Goal: Communication & Community: Share content

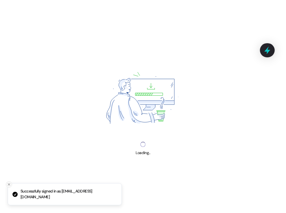
click at [8, 187] on icon "Close toast" at bounding box center [9, 185] width 4 height 4
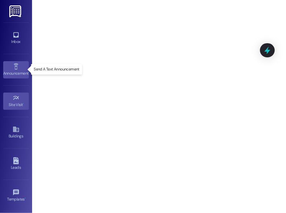
click at [14, 66] on icon at bounding box center [16, 66] width 7 height 7
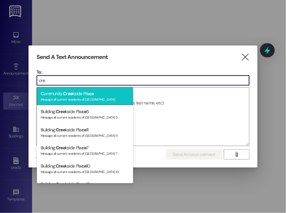
type input "cre"
click at [82, 92] on div "Community: Cree kside Pla ce Message all current residents of [GEOGRAPHIC_DATA]" at bounding box center [85, 96] width 96 height 18
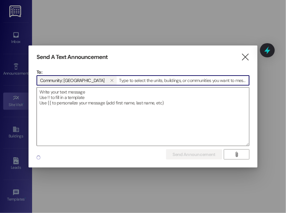
click at [83, 92] on textarea at bounding box center [143, 117] width 213 height 58
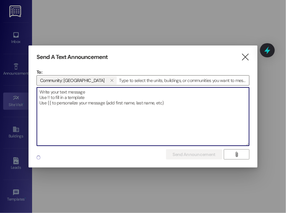
paste textarea "Hi Yorkshire members, we have plenty of goods left from food distribution. We w…"
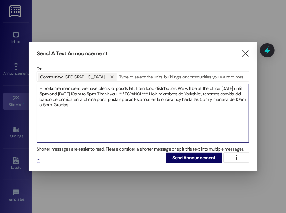
click at [61, 89] on textarea "Hi Yorkshire members, we have plenty of goods left from food distribution. We w…" at bounding box center [143, 113] width 213 height 58
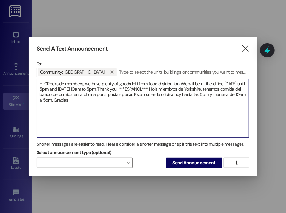
click at [41, 89] on textarea "Hi CReekside members, we have plenty of goods left from food distribution. We w…" at bounding box center [143, 108] width 213 height 58
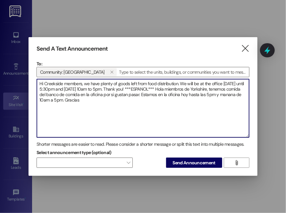
click at [211, 90] on textarea "Hi Creekside members, we have plenty of goods left from food distribution. We w…" at bounding box center [143, 108] width 213 height 58
click at [233, 90] on textarea "Hi Creekside members, we have plenty of goods left from food distribution. We w…" at bounding box center [143, 108] width 213 height 58
drag, startPoint x: 74, startPoint y: 95, endPoint x: 94, endPoint y: 95, distance: 19.6
click at [94, 95] on textarea "Hi Creekside members, we have plenty of goods left from food distribution. We w…" at bounding box center [143, 108] width 213 height 58
click at [229, 95] on textarea "Hi Creekside members, we have plenty of goods left from food distribution. We w…" at bounding box center [143, 108] width 213 height 58
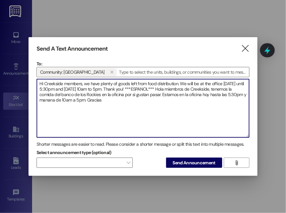
click at [104, 101] on textarea "Hi Creekside members, we have plenty of goods left from food distribution. We w…" at bounding box center [143, 108] width 213 height 58
type textarea "Hi Creekside members, we have plenty of goods left from food distribution. We w…"
click at [193, 164] on span "Send Announcement" at bounding box center [194, 163] width 43 height 7
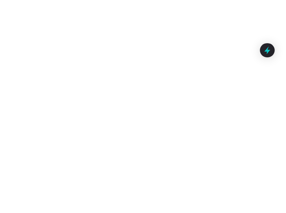
click at [163, 197] on div at bounding box center [143, 106] width 286 height 213
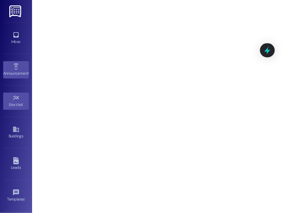
click at [11, 73] on div "Announcement •" at bounding box center [16, 73] width 32 height 6
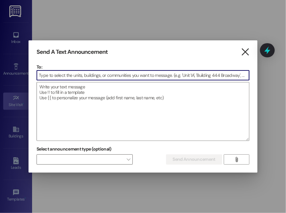
click at [246, 50] on icon "" at bounding box center [245, 52] width 9 height 7
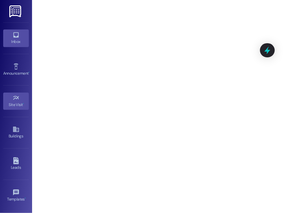
click at [10, 41] on div "Inbox" at bounding box center [16, 42] width 32 height 6
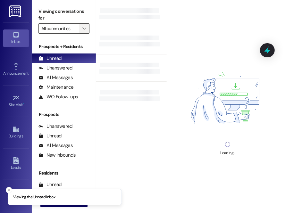
click at [86, 29] on icon "" at bounding box center [84, 28] width 4 height 5
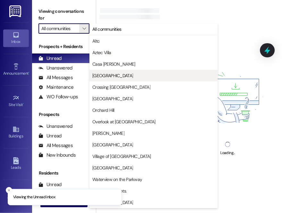
click at [110, 77] on span "[GEOGRAPHIC_DATA]" at bounding box center [112, 76] width 41 height 6
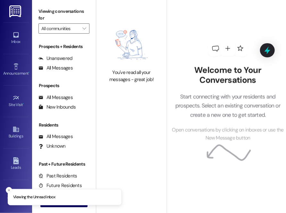
type input "[GEOGRAPHIC_DATA]"
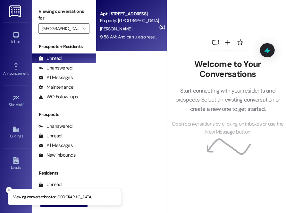
click at [148, 33] on div "9:58 AM: And can u also resend that link 9:58 AM: And can u also resend that li…" at bounding box center [130, 37] width 61 height 8
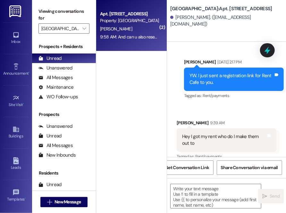
scroll to position [897, 0]
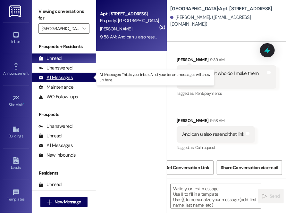
click at [58, 77] on div "All Messages" at bounding box center [56, 77] width 34 height 7
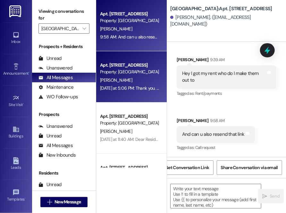
click at [151, 72] on div "Property: [GEOGRAPHIC_DATA]" at bounding box center [129, 72] width 59 height 7
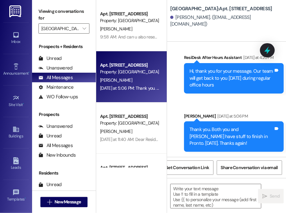
scroll to position [32996, 0]
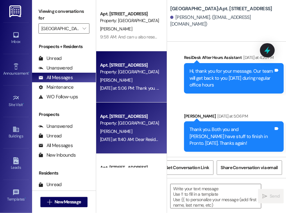
click at [132, 125] on div "Property: [GEOGRAPHIC_DATA]" at bounding box center [129, 123] width 59 height 7
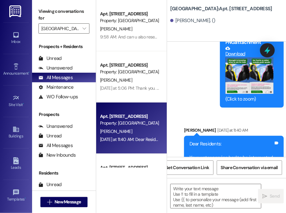
scroll to position [21354, 0]
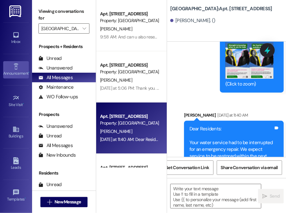
click at [21, 69] on link "Announcement •" at bounding box center [16, 69] width 26 height 17
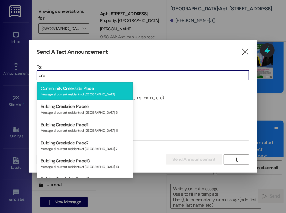
type input "cre"
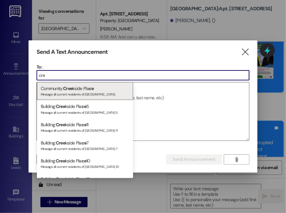
click at [64, 89] on div "Community: Cree kside Pla ce Message all current residents of [GEOGRAPHIC_DATA]" at bounding box center [85, 91] width 96 height 18
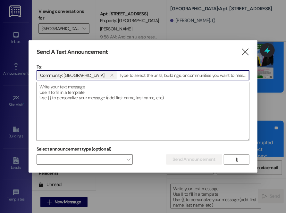
click at [64, 89] on textarea at bounding box center [143, 111] width 213 height 58
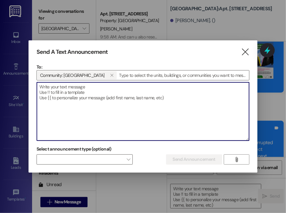
paste textarea "Hi Yorkshire members, we have plenty of goods left from food distribution. We w…"
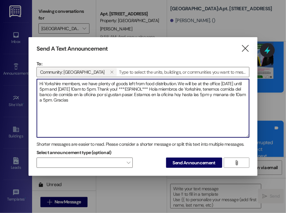
drag, startPoint x: 60, startPoint y: 81, endPoint x: 44, endPoint y: 82, distance: 16.4
click at [44, 82] on textarea "Hi Yorkshire members, we have plenty of goods left from food distribution. We w…" at bounding box center [143, 108] width 213 height 58
click at [42, 90] on textarea "Hi Creekside members, we have plenty of goods left from food distribution. We w…" at bounding box center [143, 108] width 213 height 58
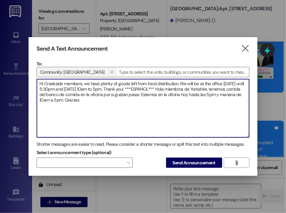
click at [108, 90] on textarea "Hi Creekside members, we have plenty of goods left from food distribution. We w…" at bounding box center [143, 108] width 213 height 58
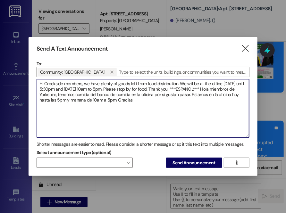
drag, startPoint x: 56, startPoint y: 95, endPoint x: 40, endPoint y: 97, distance: 15.6
click at [40, 97] on textarea "Hi Creekside members, we have plenty of goods left from food distribution. We w…" at bounding box center [143, 108] width 213 height 58
drag, startPoint x: 78, startPoint y: 95, endPoint x: 93, endPoint y: 94, distance: 15.1
click at [93, 94] on textarea "Hi Creekside members, we have plenty of goods left from food distribution. We w…" at bounding box center [143, 108] width 213 height 58
click at [66, 99] on textarea "Hi Creekside members, we have plenty of goods left from food distribution. We w…" at bounding box center [143, 108] width 213 height 58
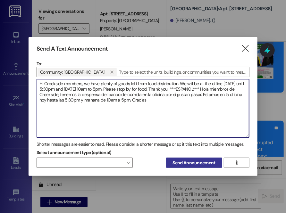
type textarea "Hi Creekside members, we have plenty of goods left from food distribution. We w…"
click at [187, 164] on span "Send Announcement" at bounding box center [194, 163] width 43 height 7
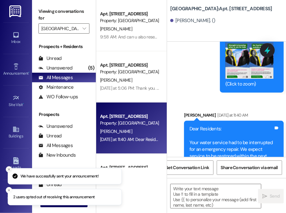
click at [8, 170] on icon "Close toast" at bounding box center [9, 170] width 4 height 4
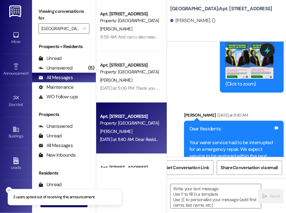
click at [8, 192] on icon "Close toast" at bounding box center [9, 191] width 4 height 4
